Goal: Task Accomplishment & Management: Manage account settings

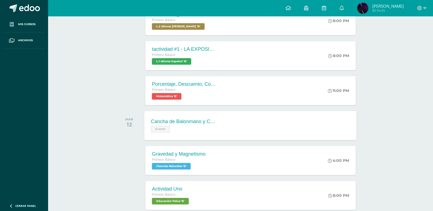
scroll to position [164, 0]
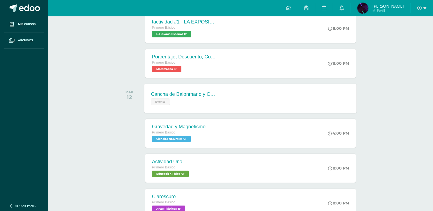
click at [190, 101] on div "Evento" at bounding box center [184, 101] width 66 height 8
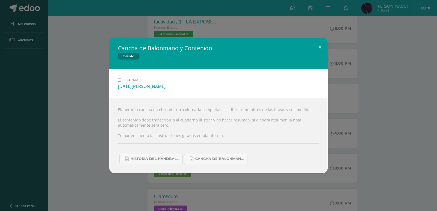
click at [98, 126] on div "Cancha de Balonmano y Contenido Evento Fecha: Martes 12 de Agosto Elaborar la c…" at bounding box center [218, 105] width 432 height 135
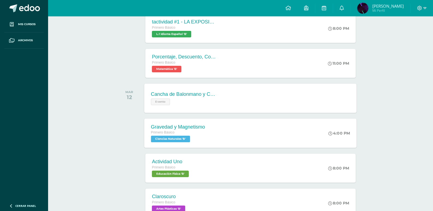
scroll to position [246, 0]
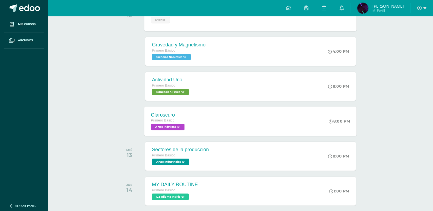
click at [165, 112] on div "Claroscuro" at bounding box center [168, 115] width 35 height 6
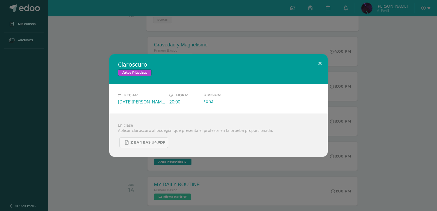
click at [322, 65] on button at bounding box center [320, 63] width 16 height 19
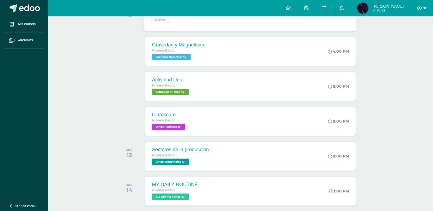
click at [420, 10] on icon at bounding box center [419, 8] width 5 height 5
click at [400, 36] on span "Cerrar sesión" at bounding box center [407, 37] width 25 height 5
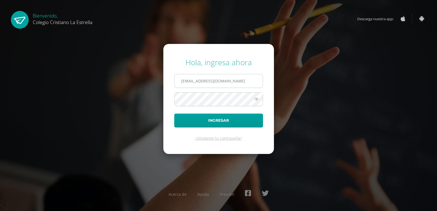
click at [225, 80] on input "2021168@laestrella.edu.gt" at bounding box center [218, 80] width 88 height 13
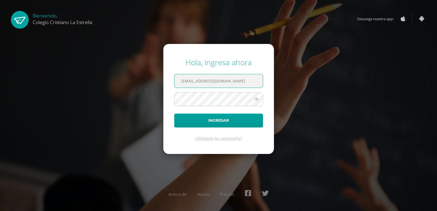
click at [240, 84] on input "2021168@laestrella.edu.gt" at bounding box center [218, 80] width 88 height 13
type input "223@laestrella.edu.gt"
click at [204, 120] on button "Ingresar" at bounding box center [218, 121] width 89 height 14
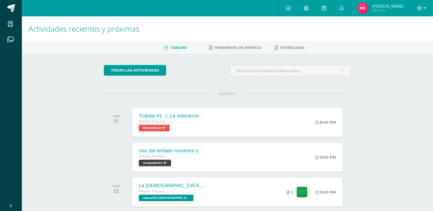
scroll to position [82, 0]
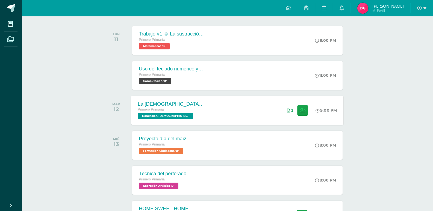
click at [176, 113] on span "Educación Cristiana 'B'" at bounding box center [165, 116] width 55 height 7
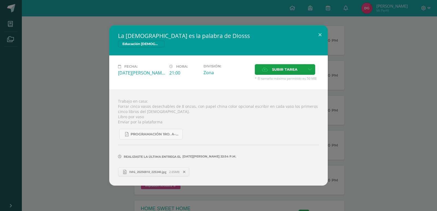
click at [161, 174] on link "IMG_20250810_225340.jpg 2.65MB" at bounding box center [153, 171] width 71 height 9
click at [343, 145] on div "La Biblia es la palabra de DIosss Educación Cristiana Fecha: Martes 12 de Agost…" at bounding box center [218, 105] width 432 height 160
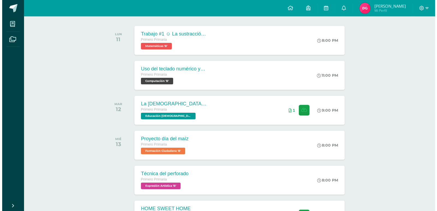
scroll to position [136, 0]
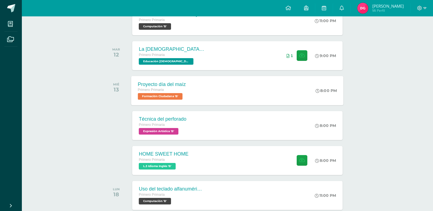
click at [158, 89] on span "Primero Primaria" at bounding box center [151, 90] width 26 height 4
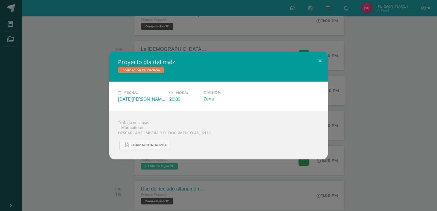
click at [78, 104] on div "Proyecto día del maíz Formación Ciudadana Fecha: Miércoles 13 de Agosto Hora: 2…" at bounding box center [218, 106] width 432 height 108
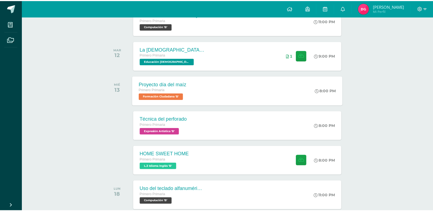
scroll to position [82, 0]
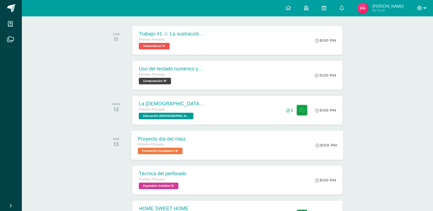
click at [422, 6] on span at bounding box center [421, 8] width 9 height 6
click at [395, 37] on span "Cerrar sesión" at bounding box center [407, 37] width 25 height 5
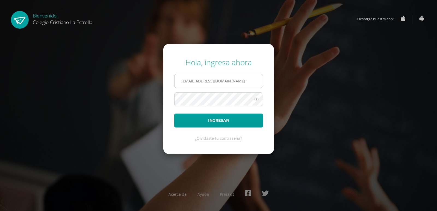
click at [227, 75] on input "223@laestrella.edu.gt" at bounding box center [218, 80] width 88 height 13
type input "2"
type input "2021168@laestrella.edu.gt"
click at [199, 114] on button "Ingresar" at bounding box center [218, 121] width 89 height 14
